Goal: Task Accomplishment & Management: Use online tool/utility

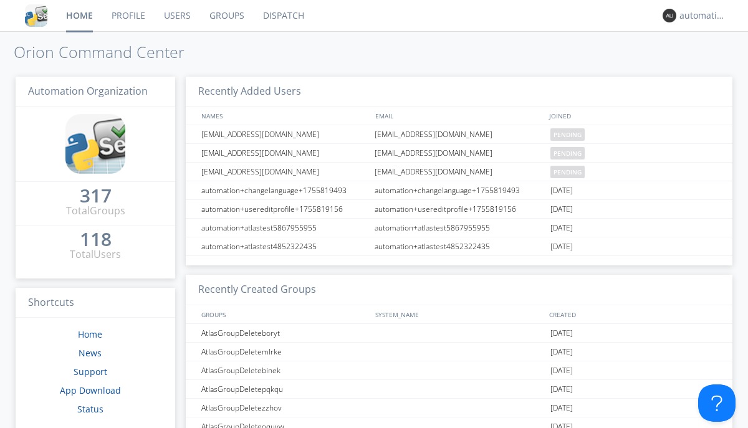
click at [282, 16] on link "Dispatch" at bounding box center [284, 15] width 60 height 31
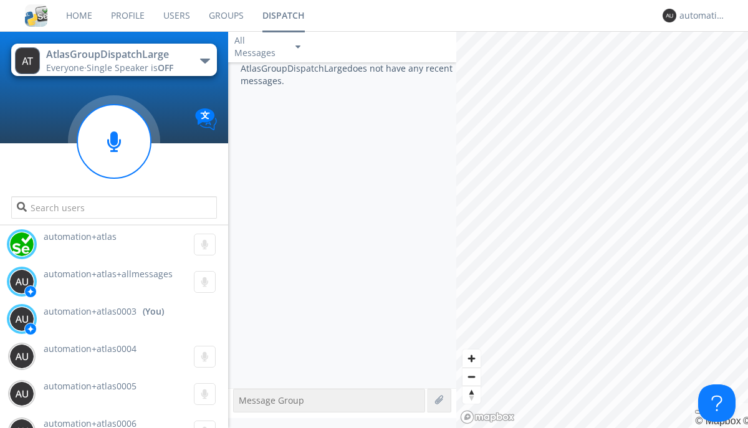
click at [204, 60] on div "button" at bounding box center [205, 61] width 10 height 5
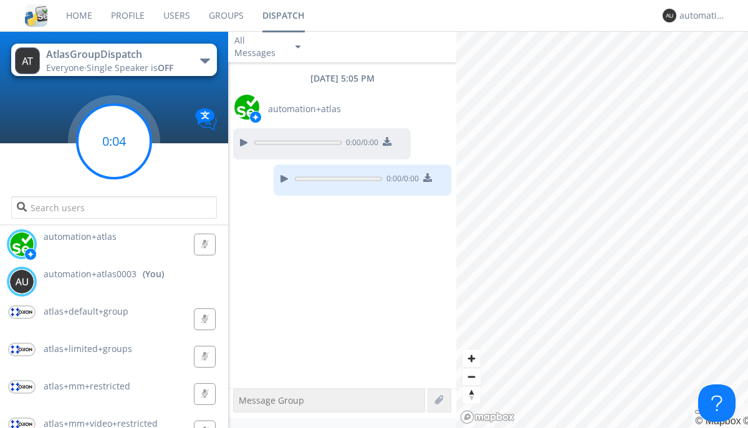
click at [114, 141] on g at bounding box center [114, 142] width 74 height 74
click at [204, 60] on div "button" at bounding box center [205, 61] width 10 height 5
click at [0, 0] on span "AtlasGroupDispatch2" at bounding box center [0, 0] width 0 height 0
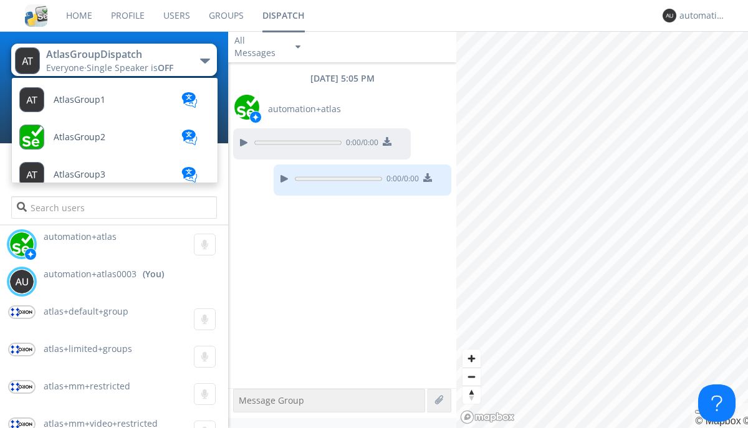
scroll to position [445, 0]
